Goal: Find specific page/section: Find specific page/section

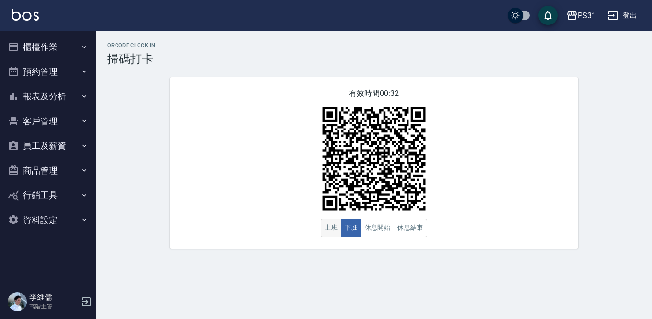
click at [324, 224] on button "上班" at bounding box center [331, 228] width 21 height 19
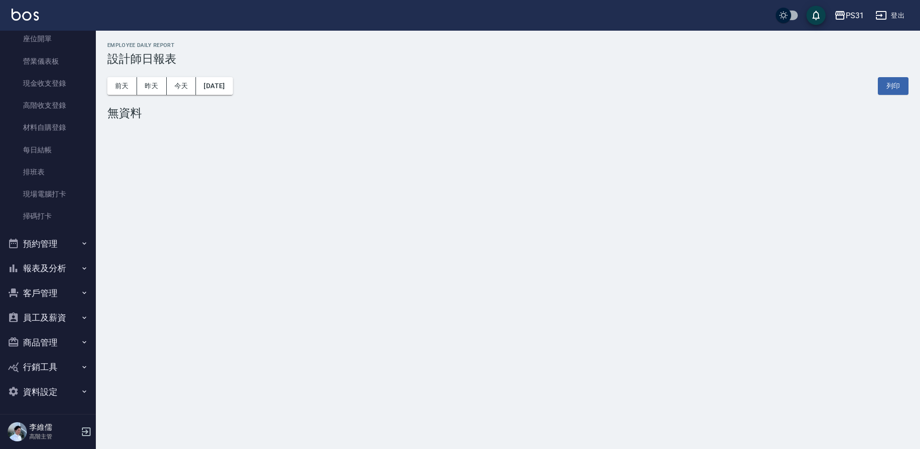
scroll to position [103, 0]
click at [81, 316] on icon "button" at bounding box center [85, 316] width 8 height 8
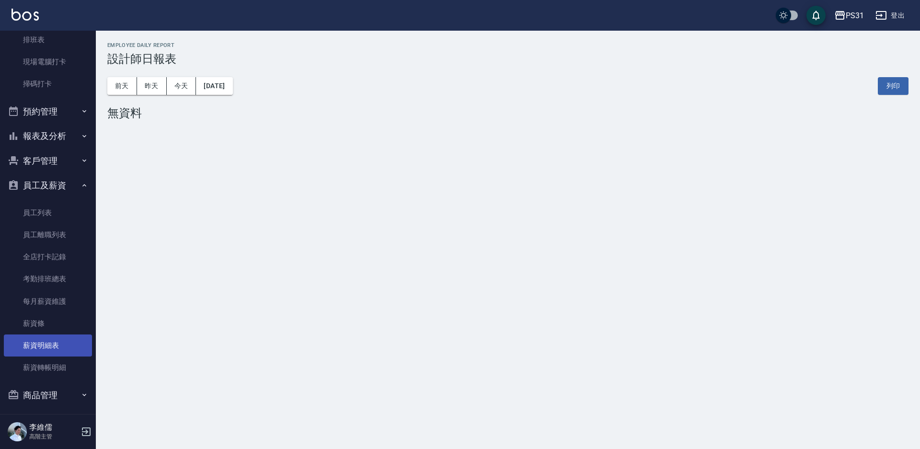
scroll to position [247, 0]
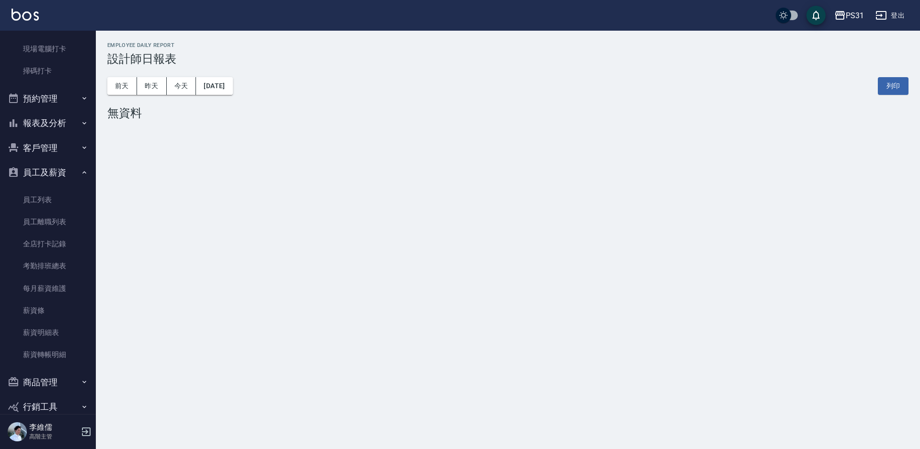
click at [67, 172] on button "員工及薪資" at bounding box center [48, 172] width 88 height 25
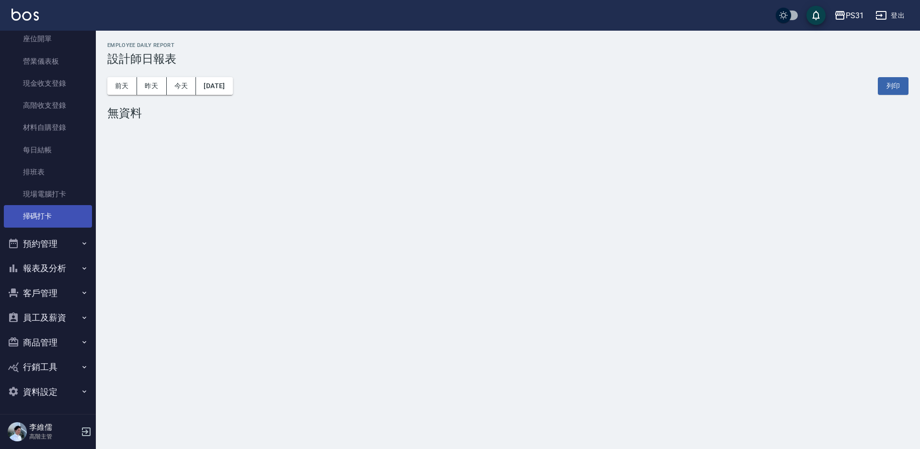
scroll to position [103, 0]
click at [62, 318] on button "員工及薪資" at bounding box center [48, 316] width 88 height 25
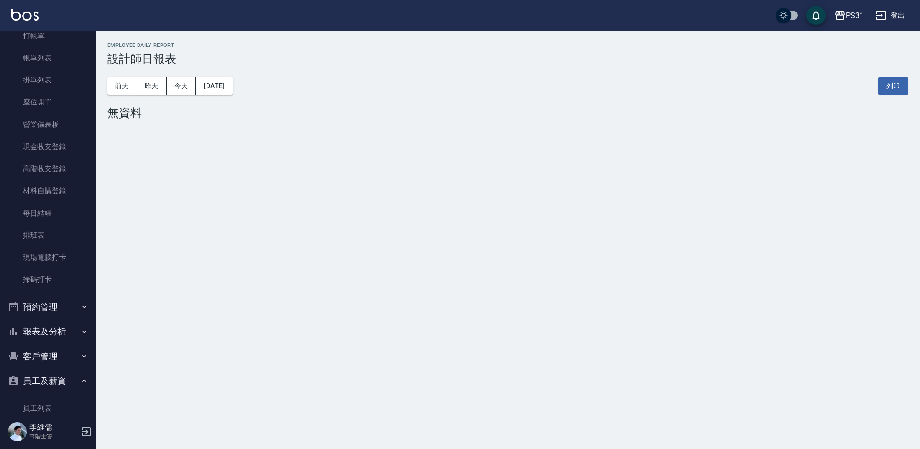
scroll to position [55, 0]
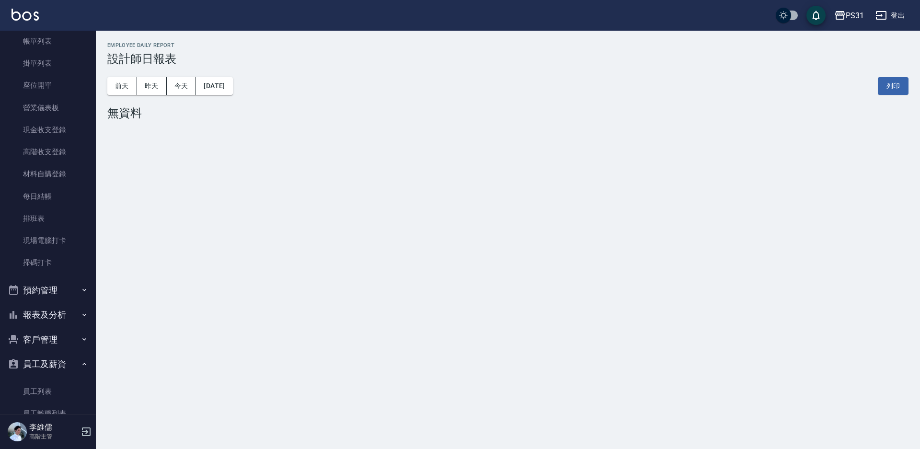
click at [61, 315] on button "報表及分析" at bounding box center [48, 314] width 88 height 25
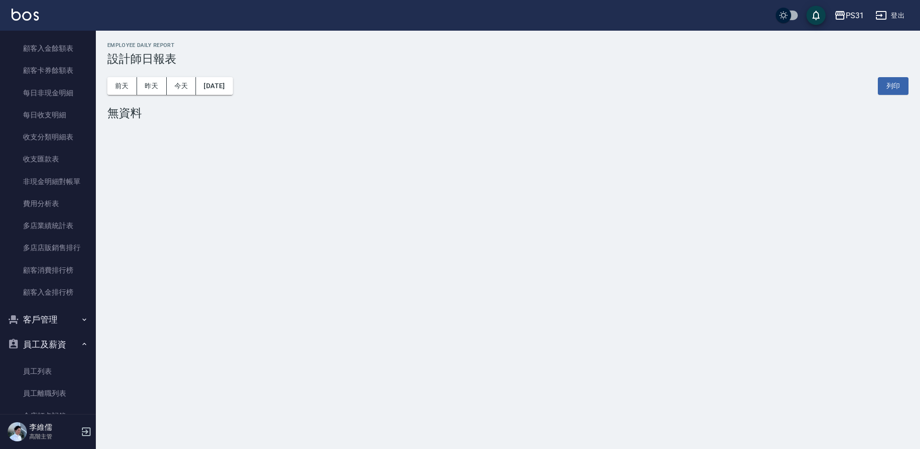
scroll to position [1205, 0]
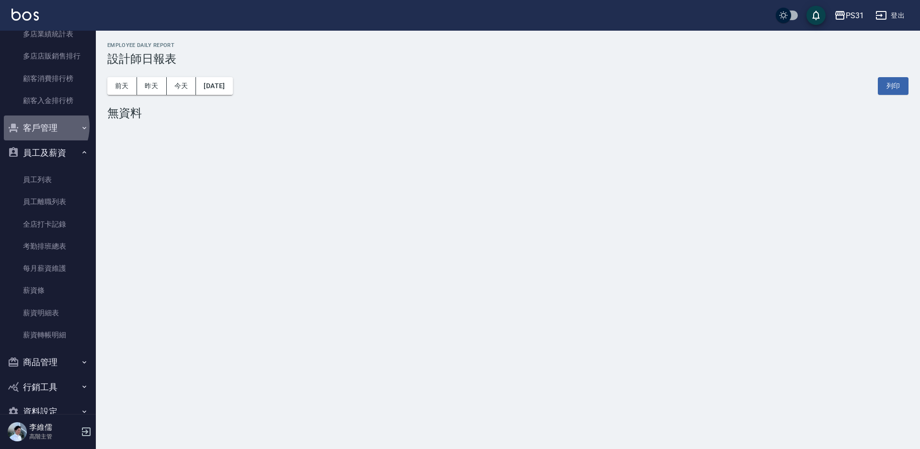
click at [39, 127] on button "客戶管理" at bounding box center [48, 128] width 88 height 25
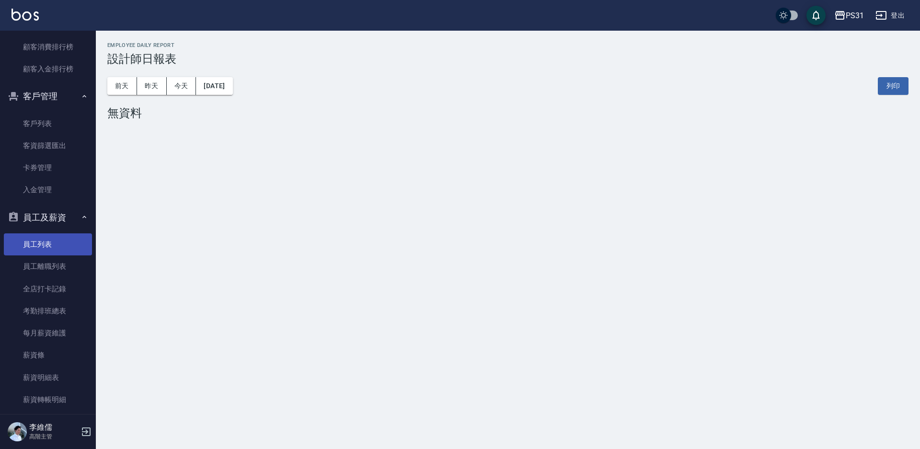
scroll to position [1253, 0]
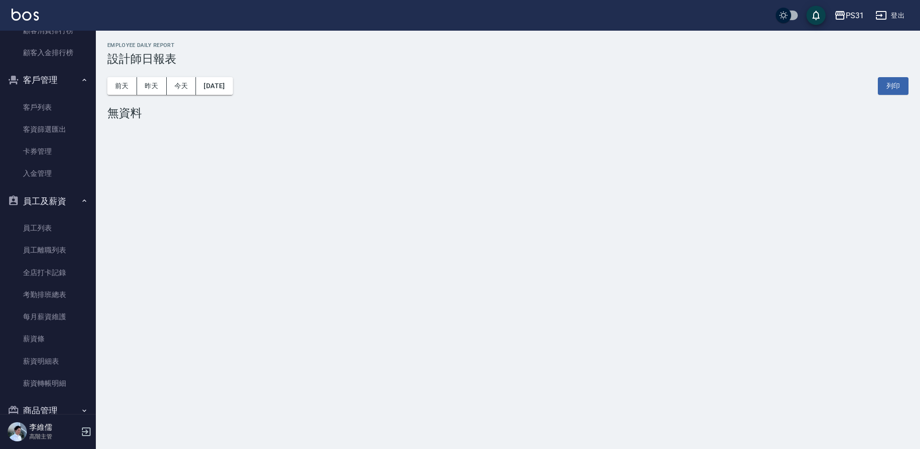
click at [198, 222] on div "PS31 2025-09-06 設計師日報表 列印時間： 2025-09-06-13:45 Employee Daily Report 設計師日報表 前天 昨…" at bounding box center [460, 224] width 920 height 449
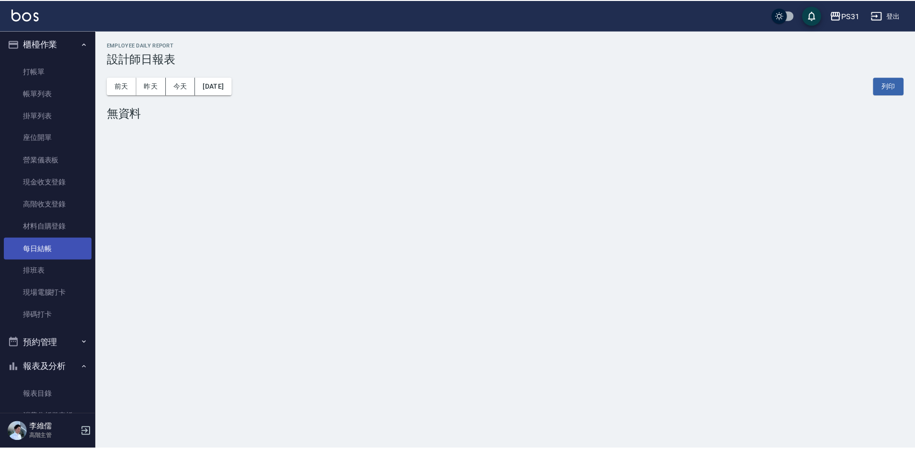
scroll to position [0, 0]
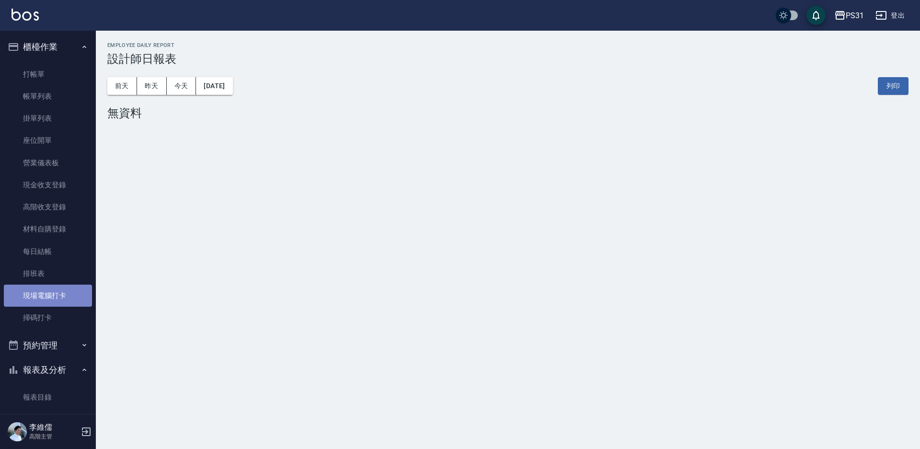
click at [61, 301] on link "現場電腦打卡" at bounding box center [48, 296] width 88 height 22
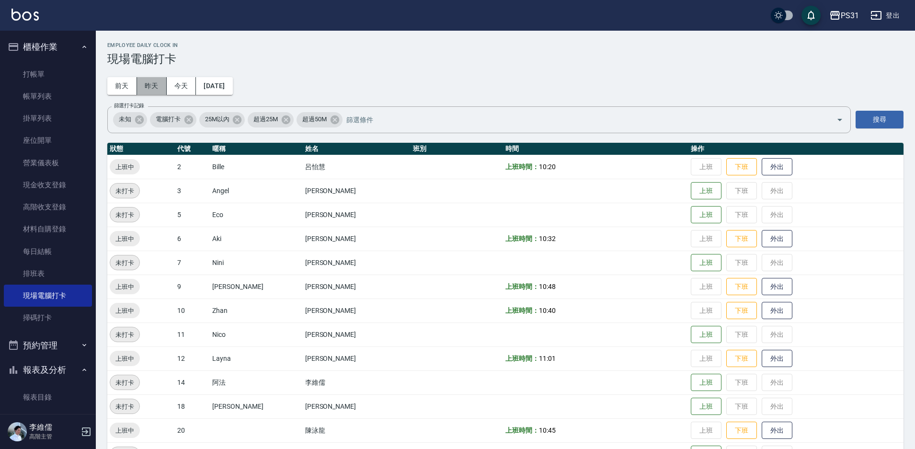
click at [151, 88] on button "昨天" at bounding box center [152, 86] width 30 height 18
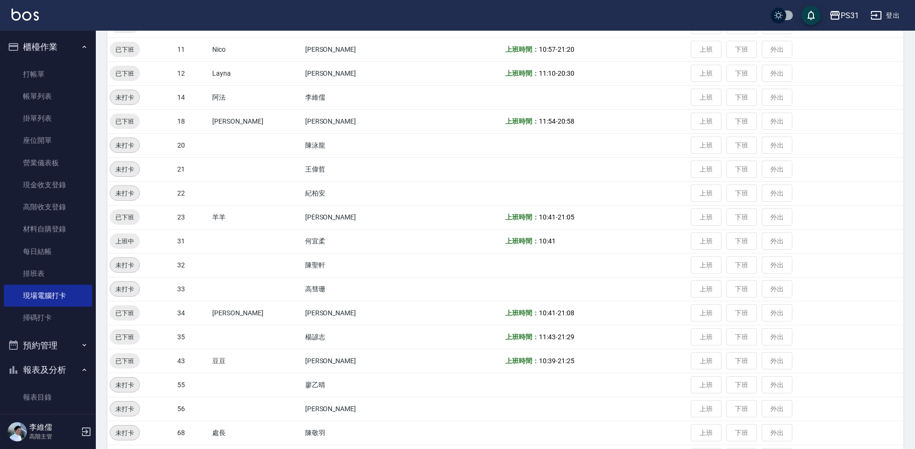
scroll to position [288, 0]
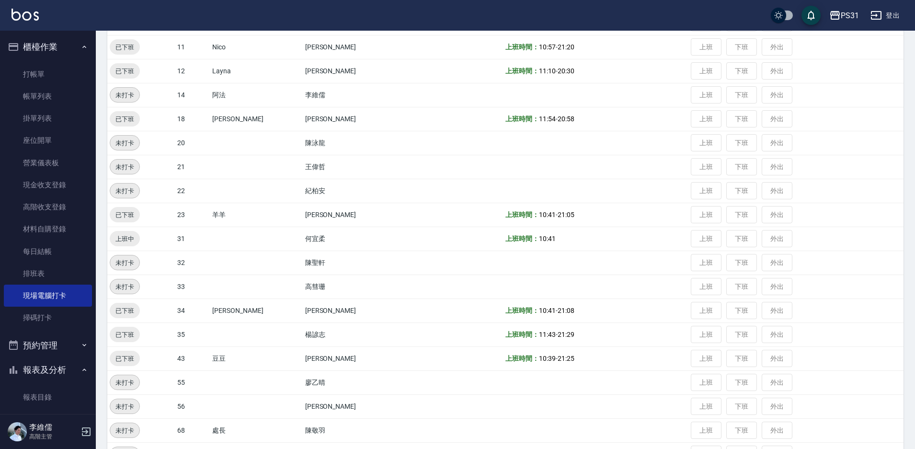
click at [727, 337] on td "上班 下班 外出" at bounding box center [796, 335] width 215 height 24
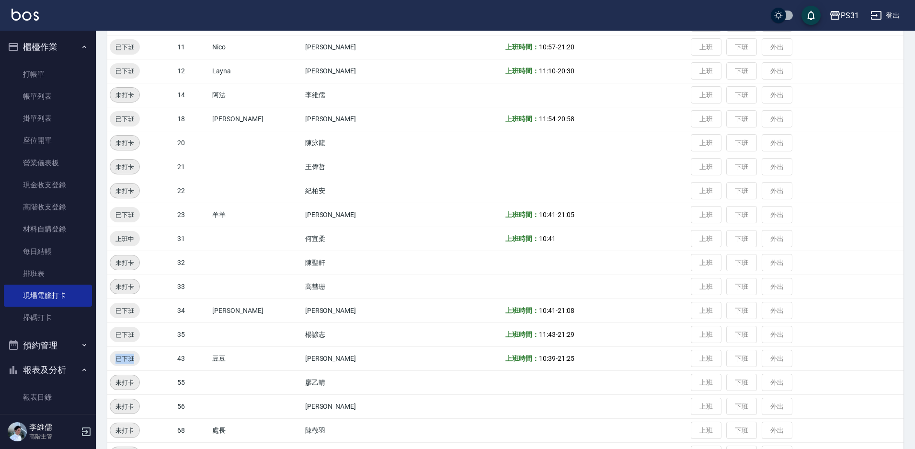
click at [727, 337] on td "上班 下班 外出" at bounding box center [796, 335] width 215 height 24
click at [728, 337] on td "上班 下班 外出" at bounding box center [796, 335] width 215 height 24
click at [729, 337] on td "上班 下班 外出" at bounding box center [796, 335] width 215 height 24
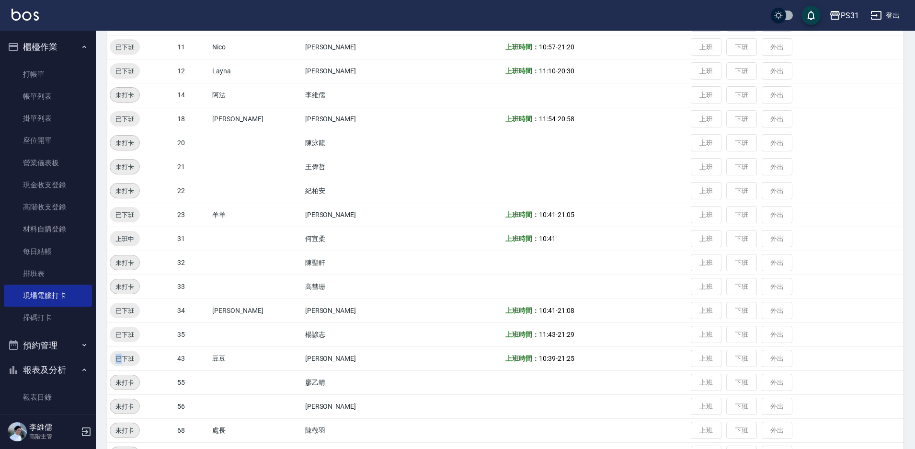
click at [729, 337] on td "上班 下班 外出" at bounding box center [796, 335] width 215 height 24
click at [872, 12] on icon "button" at bounding box center [876, 15] width 11 height 9
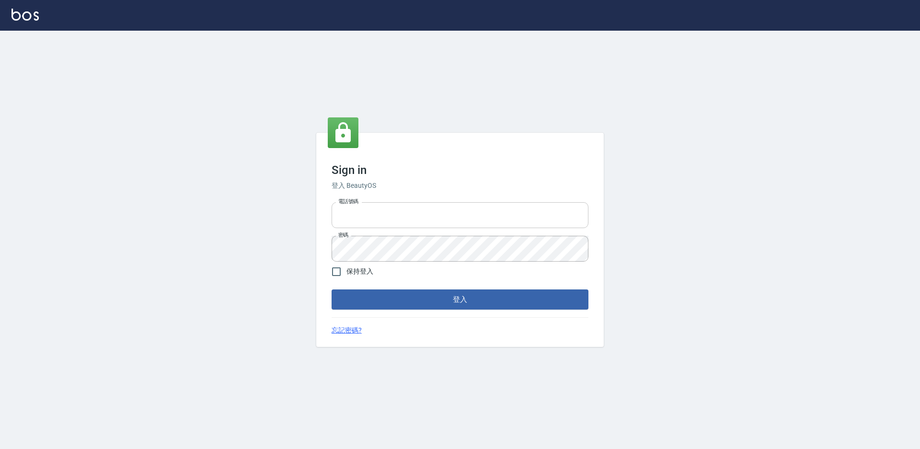
type input "0424861159"
drag, startPoint x: 451, startPoint y: 211, endPoint x: 458, endPoint y: 210, distance: 7.3
click at [451, 218] on input "0424861159" at bounding box center [460, 215] width 257 height 26
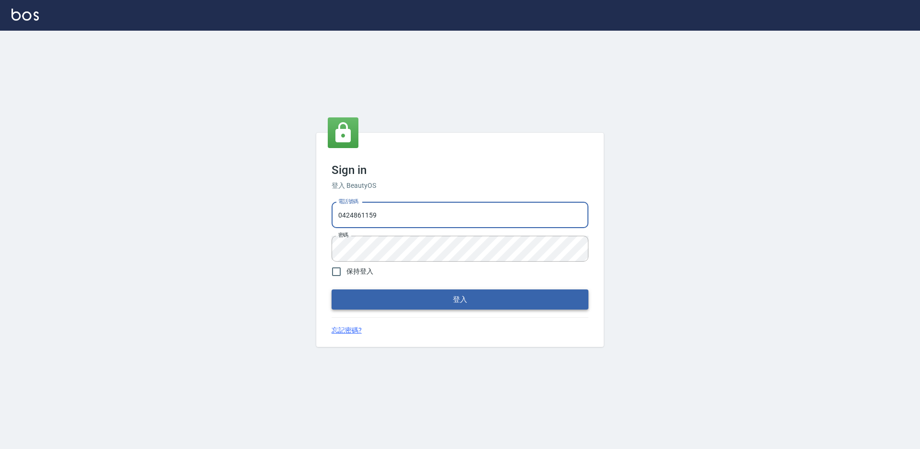
click at [556, 297] on button "登入" at bounding box center [460, 299] width 257 height 20
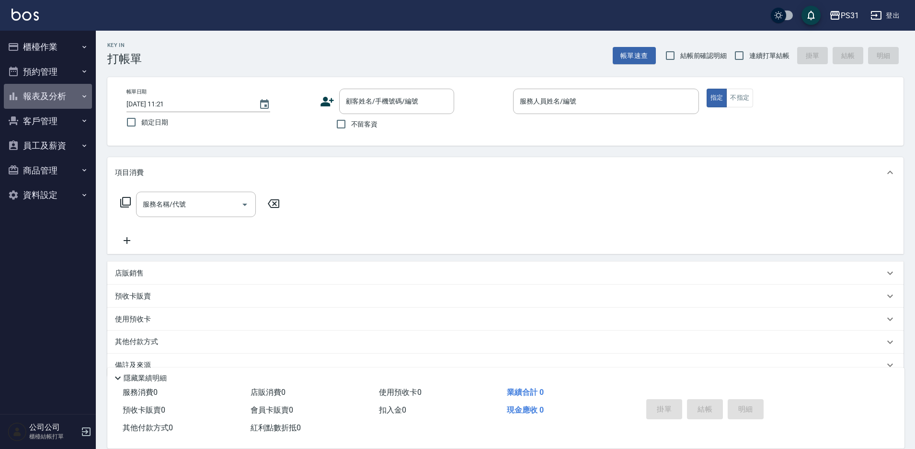
click at [47, 99] on button "報表及分析" at bounding box center [48, 96] width 88 height 25
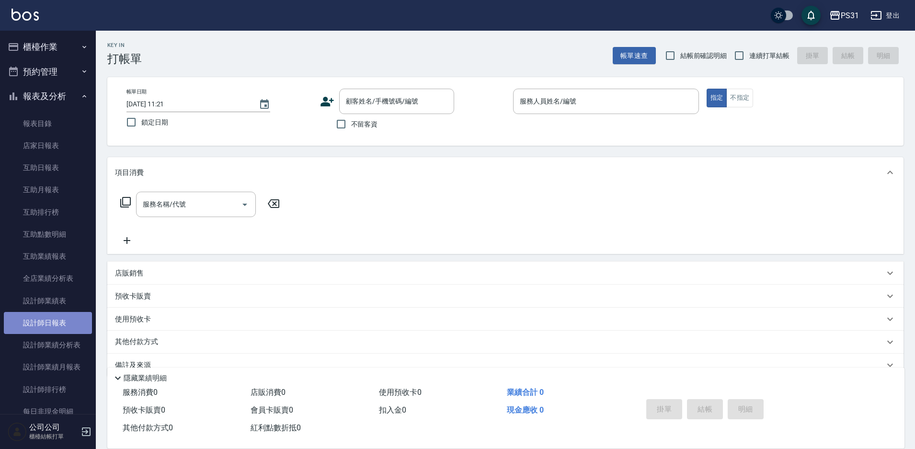
click at [62, 327] on link "設計師日報表" at bounding box center [48, 323] width 88 height 22
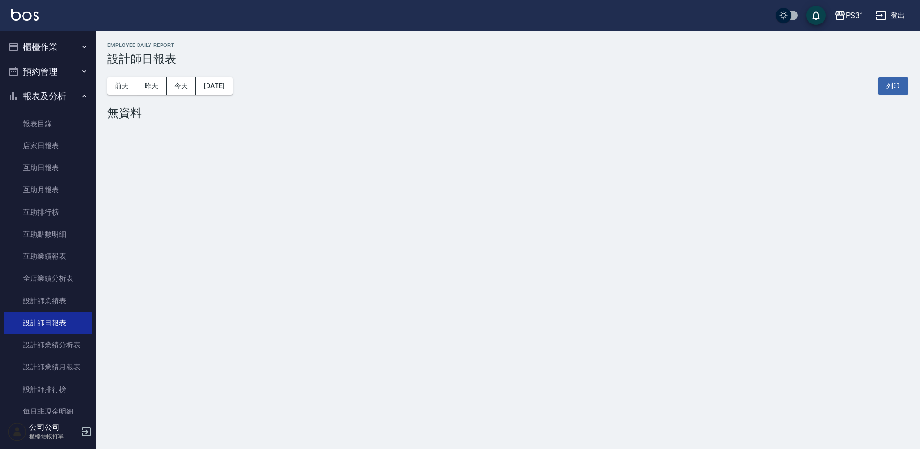
click at [150, 76] on div "[DATE] [DATE] [DATE] [DATE] 列印" at bounding box center [507, 86] width 801 height 41
click at [154, 87] on button "昨天" at bounding box center [152, 86] width 30 height 18
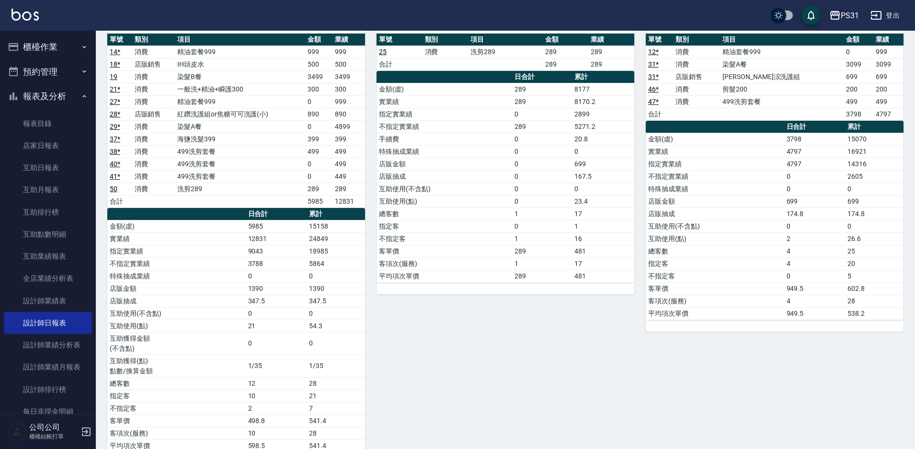
scroll to position [527, 0]
